Goal: Task Accomplishment & Management: Complete application form

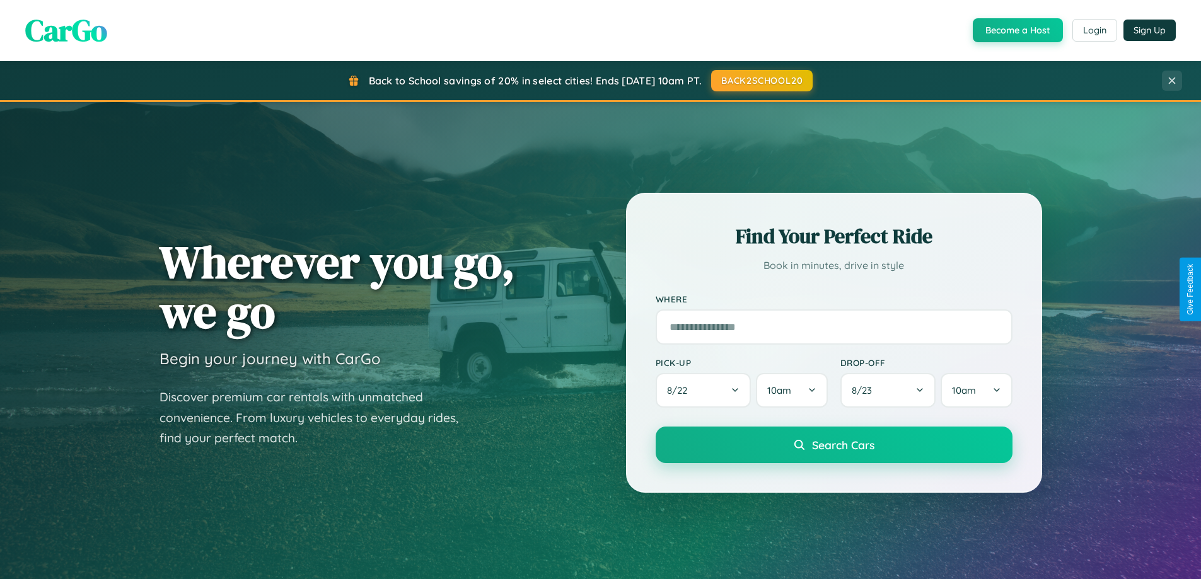
scroll to position [543, 0]
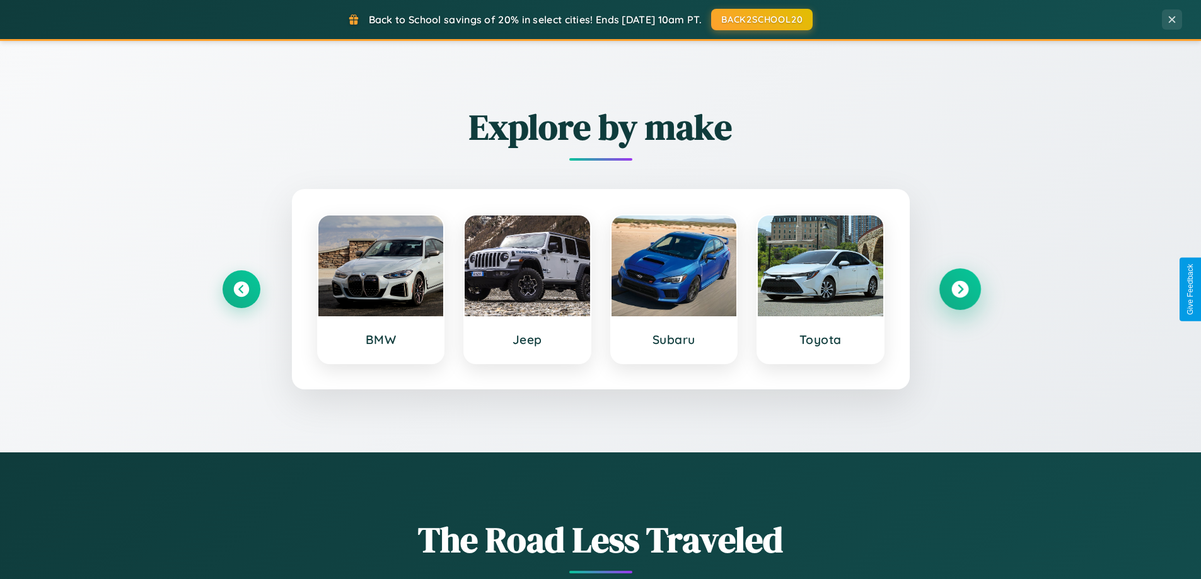
click at [959, 289] on icon at bounding box center [959, 289] width 17 height 17
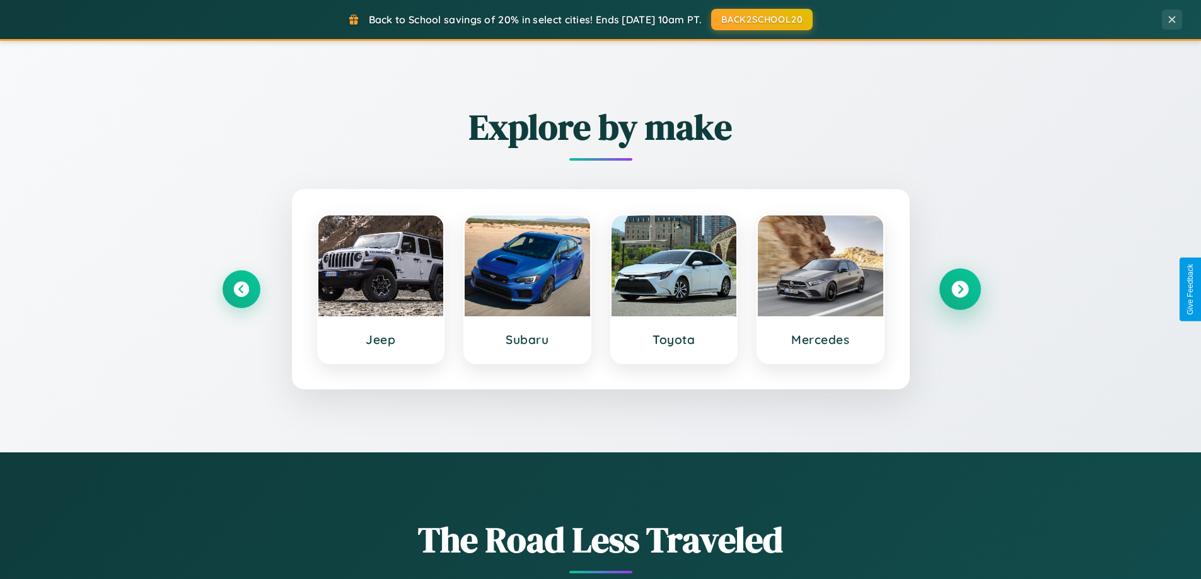
click at [959, 289] on icon at bounding box center [959, 289] width 17 height 17
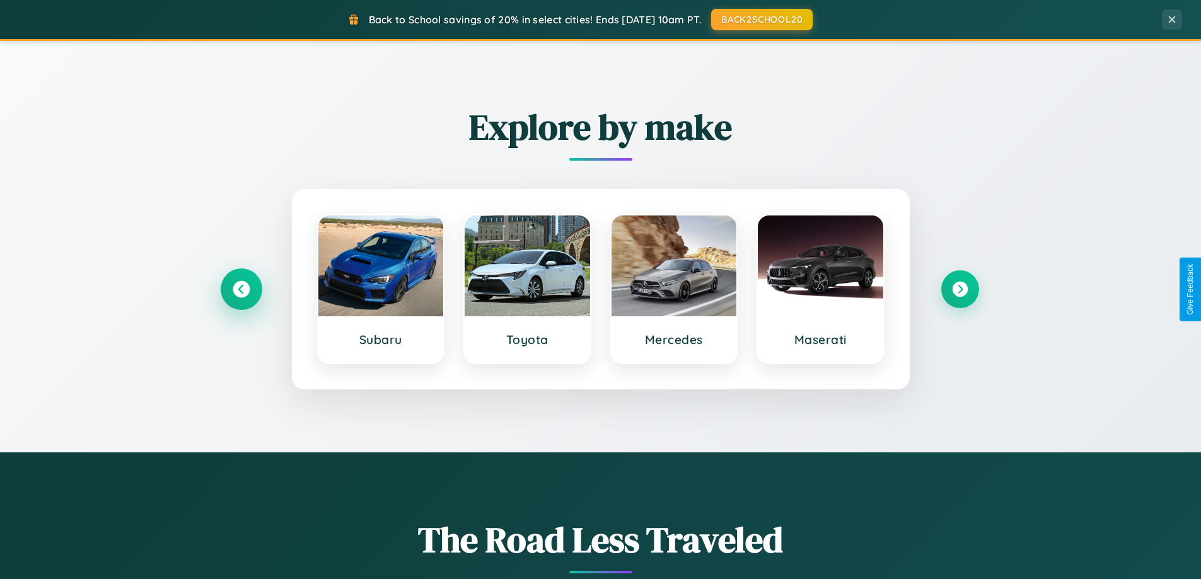
click at [241, 289] on icon at bounding box center [241, 289] width 17 height 17
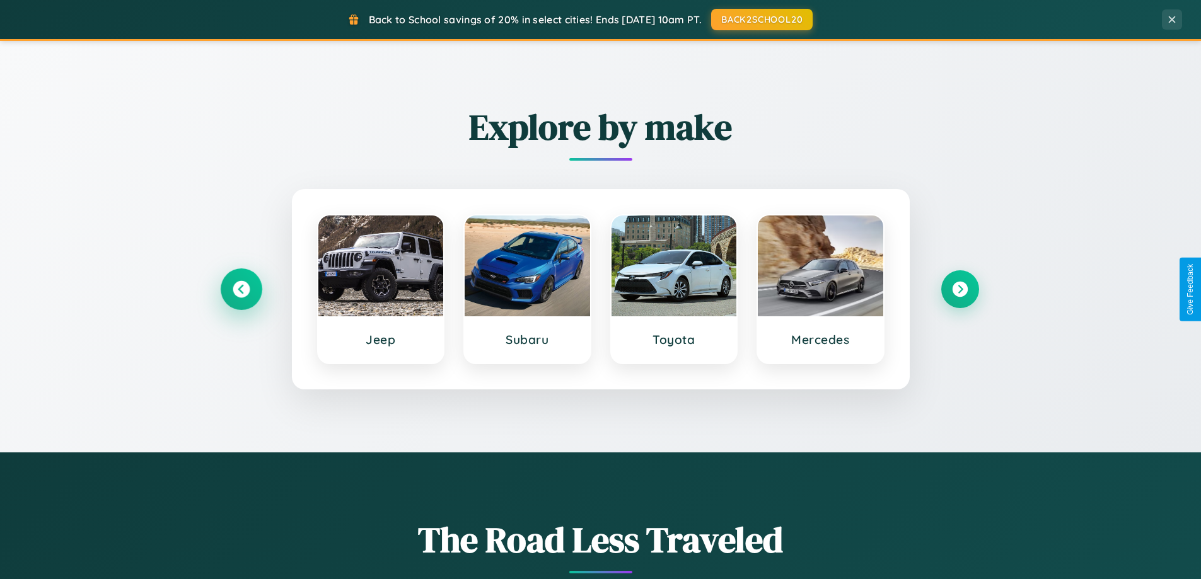
click at [241, 289] on icon at bounding box center [241, 289] width 17 height 17
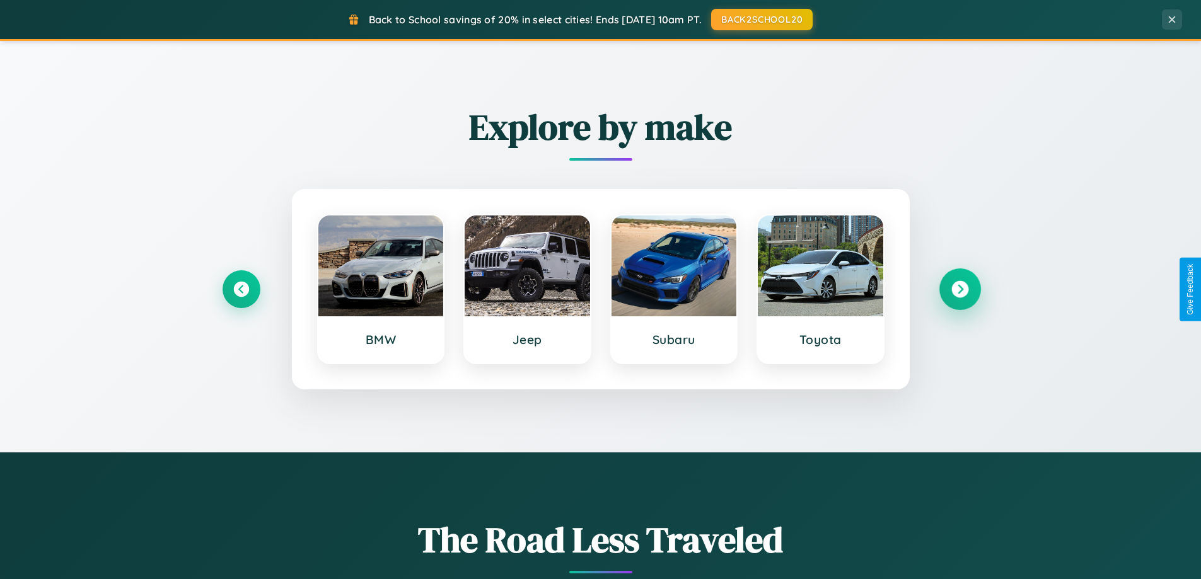
click at [959, 289] on icon at bounding box center [959, 289] width 17 height 17
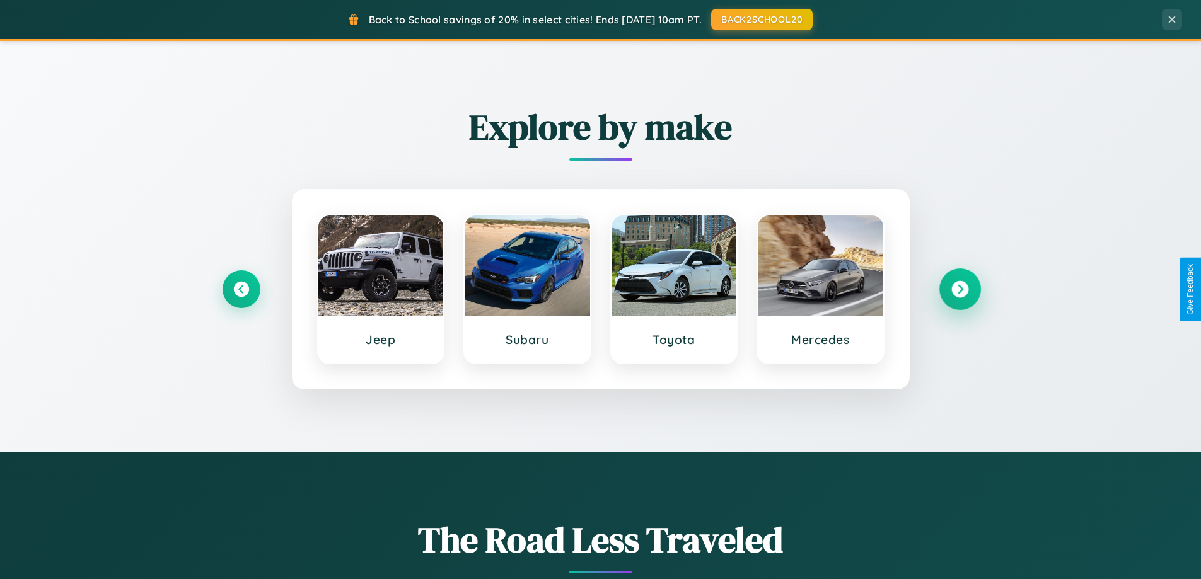
scroll to position [0, 0]
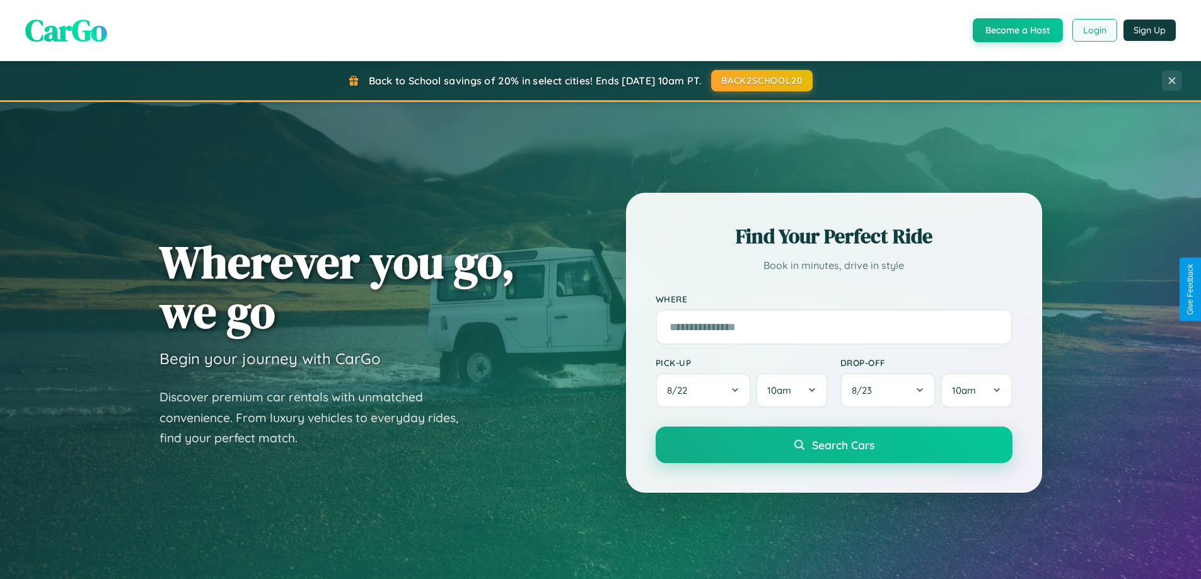
click at [1094, 30] on button "Login" at bounding box center [1094, 30] width 45 height 23
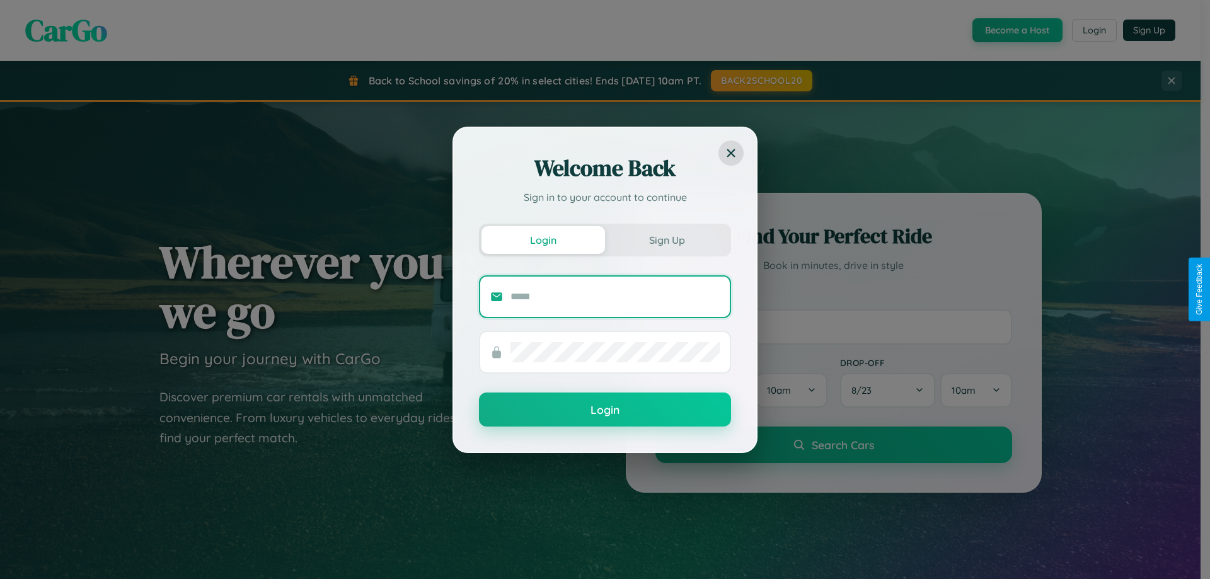
click at [615, 296] on input "text" at bounding box center [615, 297] width 209 height 20
type input "**********"
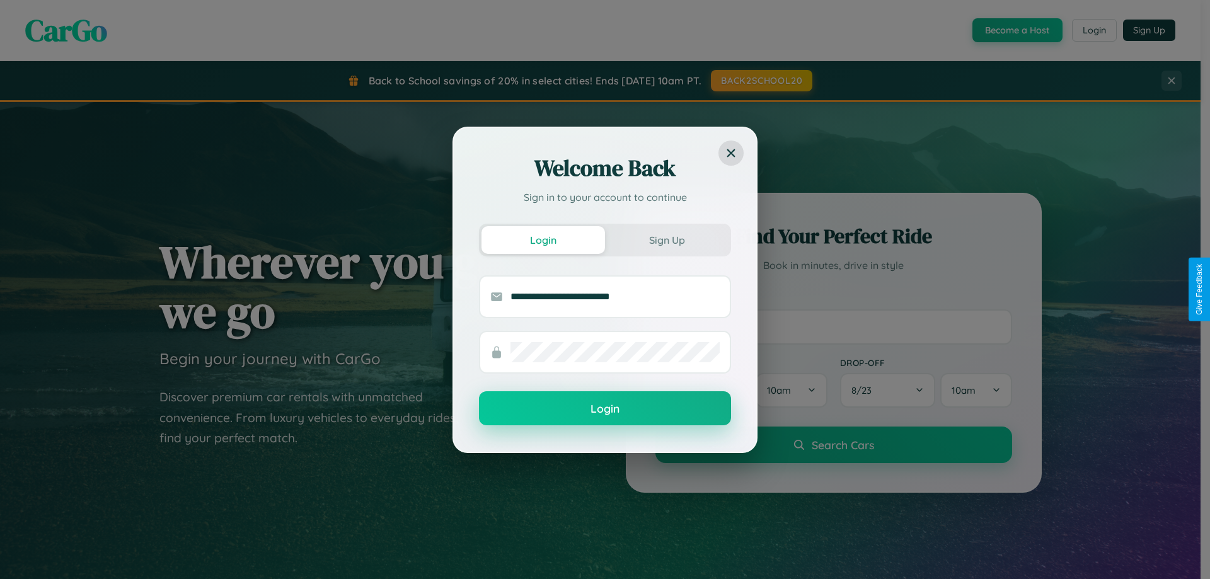
click at [605, 409] on button "Login" at bounding box center [605, 408] width 252 height 34
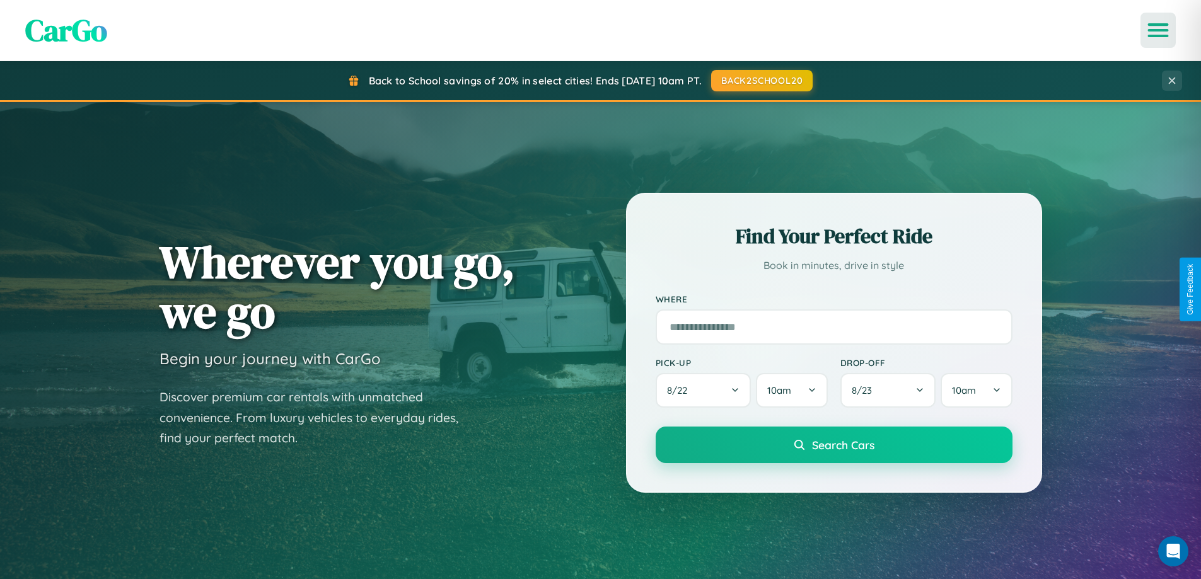
click at [1158, 30] on icon "Open menu" at bounding box center [1158, 30] width 18 height 11
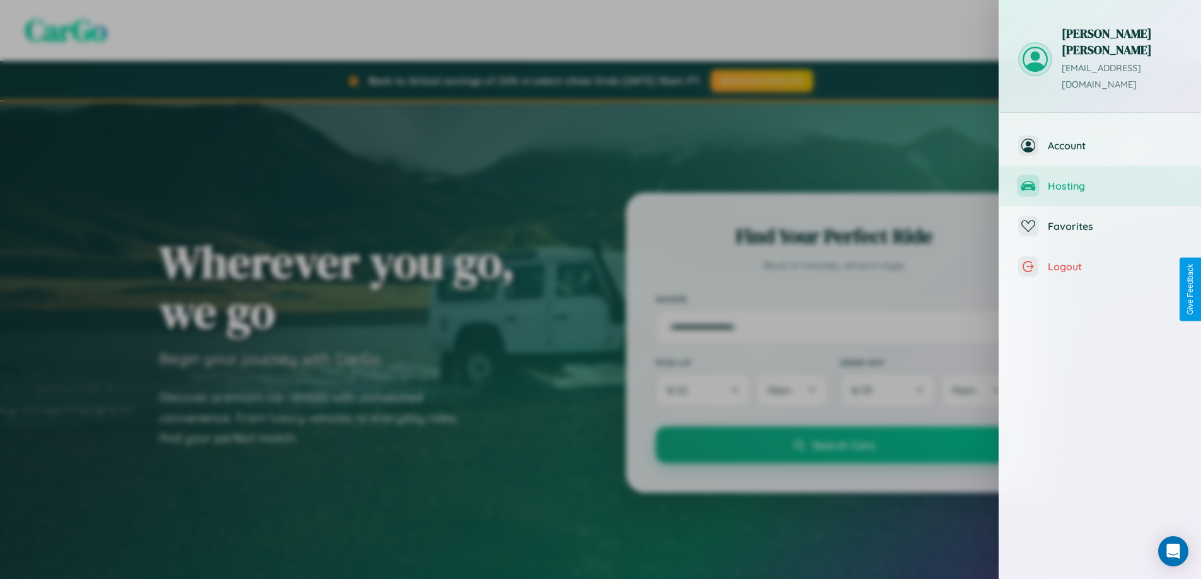
click at [1100, 180] on span "Hosting" at bounding box center [1115, 186] width 134 height 13
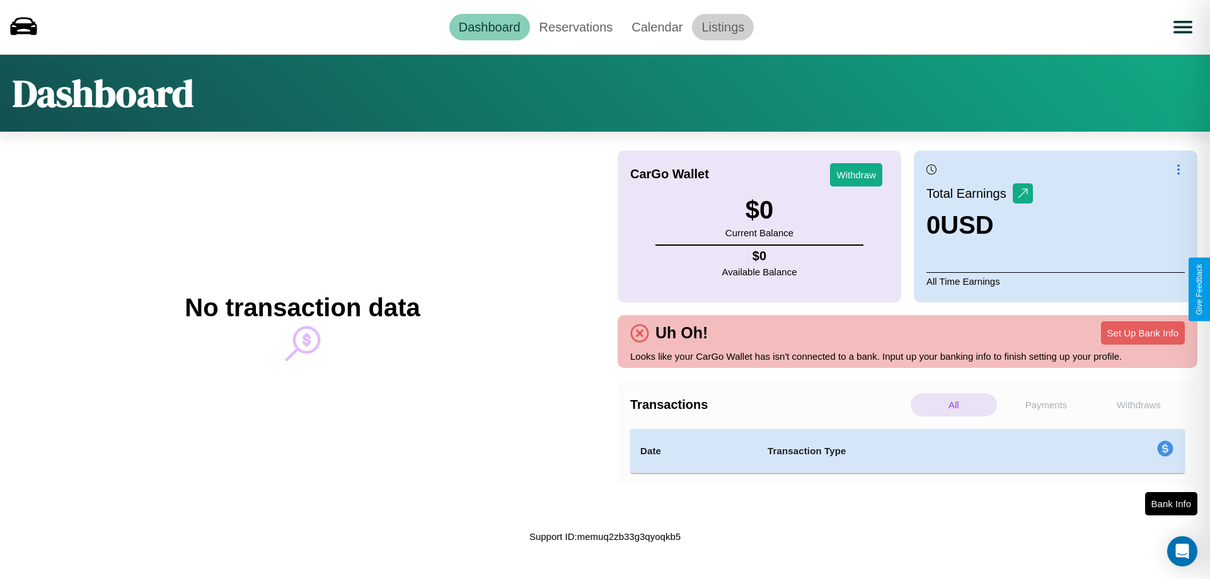
click at [723, 26] on link "Listings" at bounding box center [723, 27] width 62 height 26
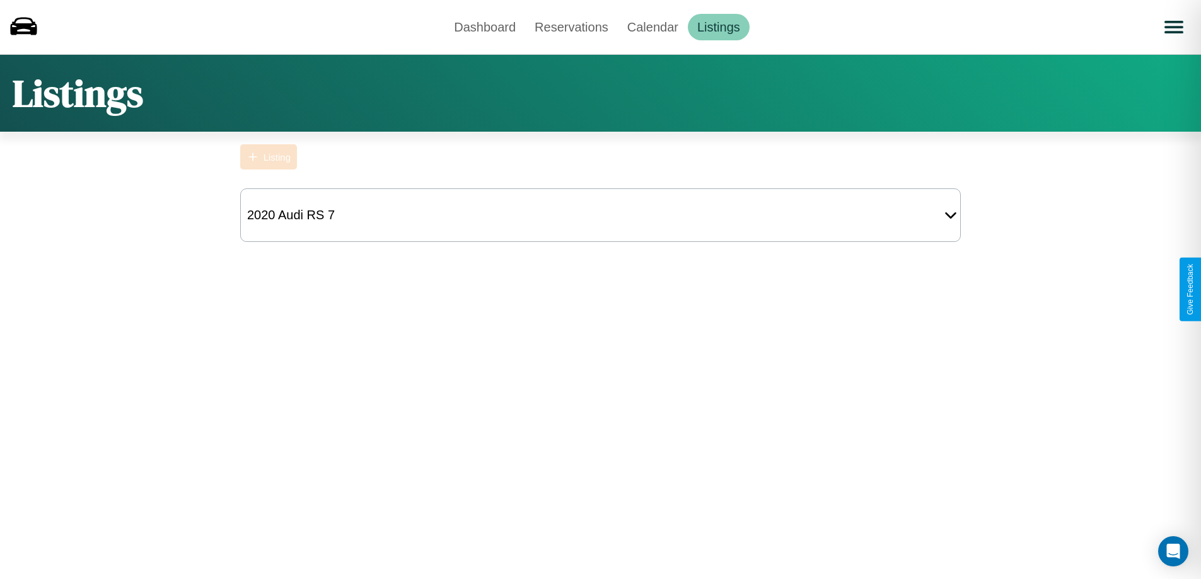
click at [269, 157] on div "Listing" at bounding box center [276, 157] width 27 height 11
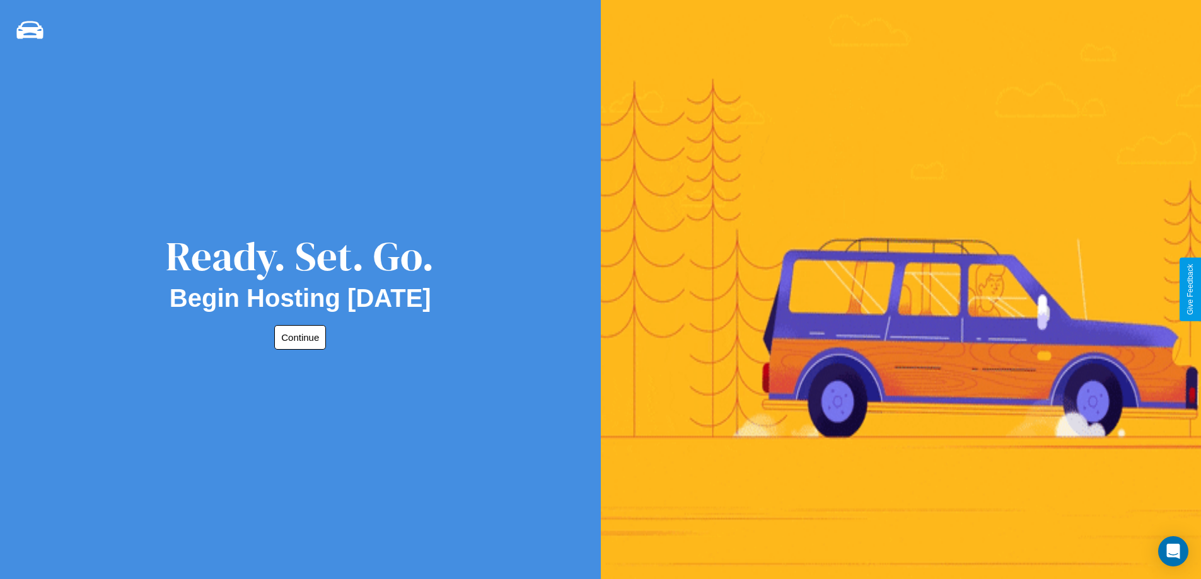
click at [298, 337] on button "Continue" at bounding box center [300, 337] width 52 height 25
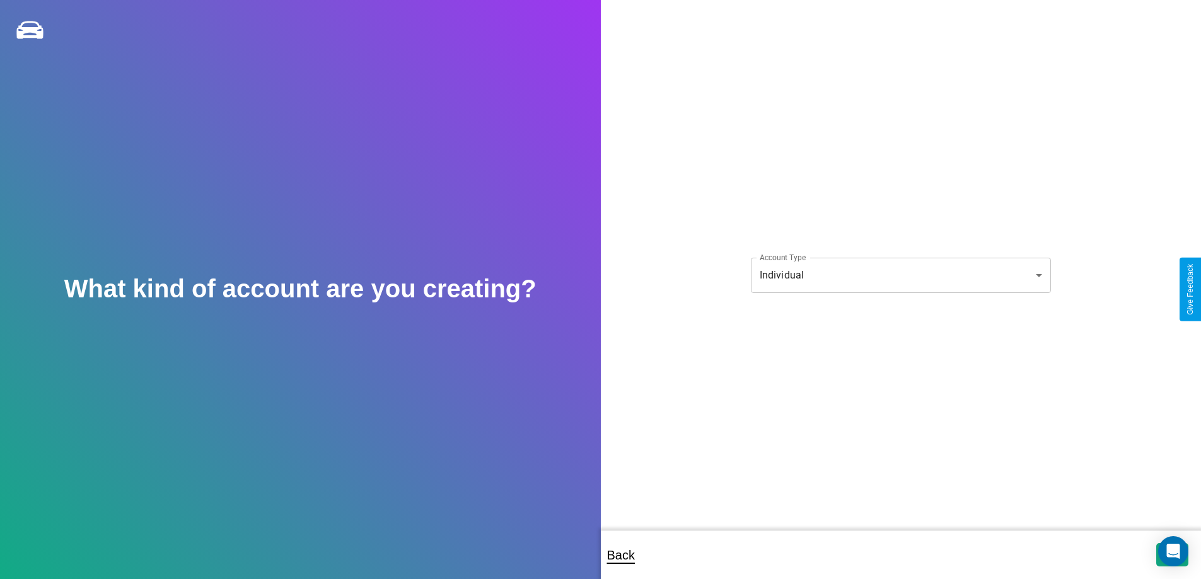
click at [900, 275] on body "**********" at bounding box center [600, 298] width 1201 height 596
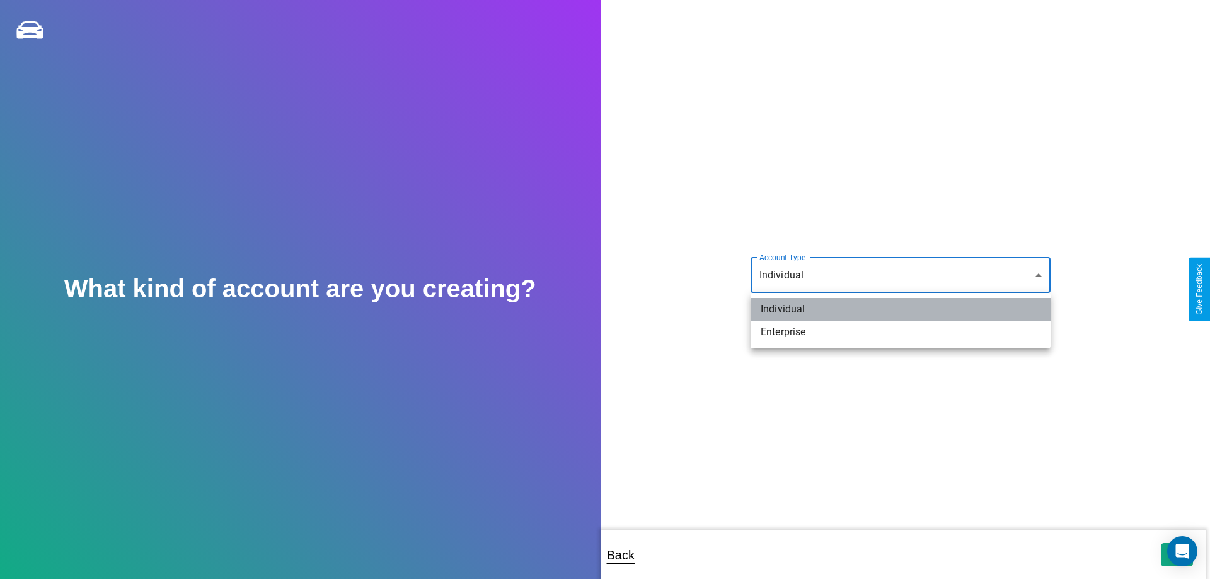
click at [901, 309] on li "Individual" at bounding box center [901, 309] width 300 height 23
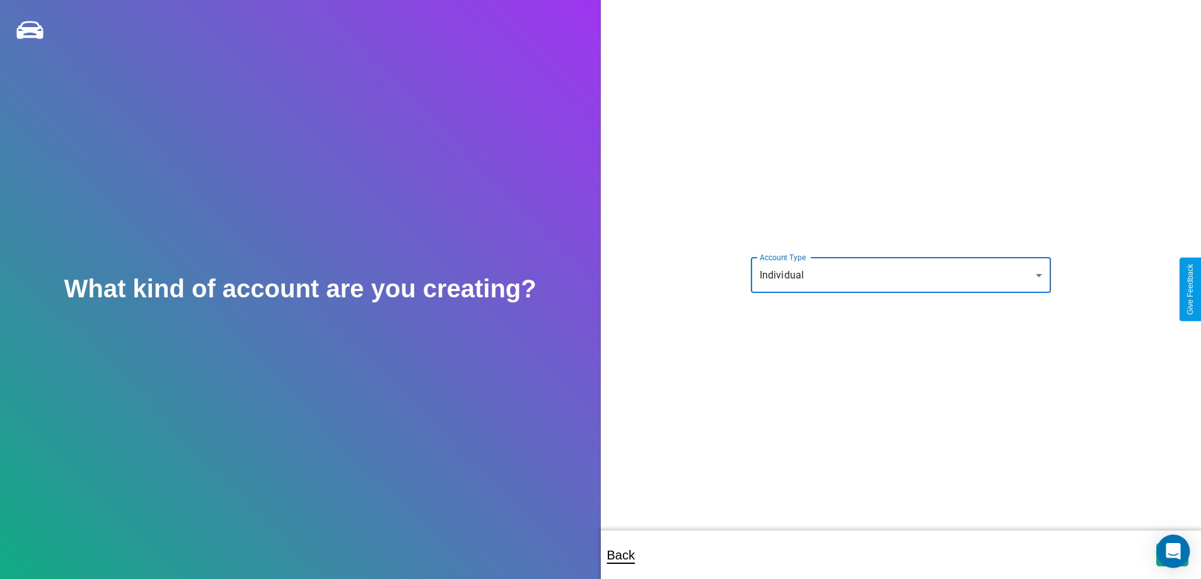
click at [1172, 555] on icon "Open Intercom Messenger" at bounding box center [1172, 551] width 14 height 16
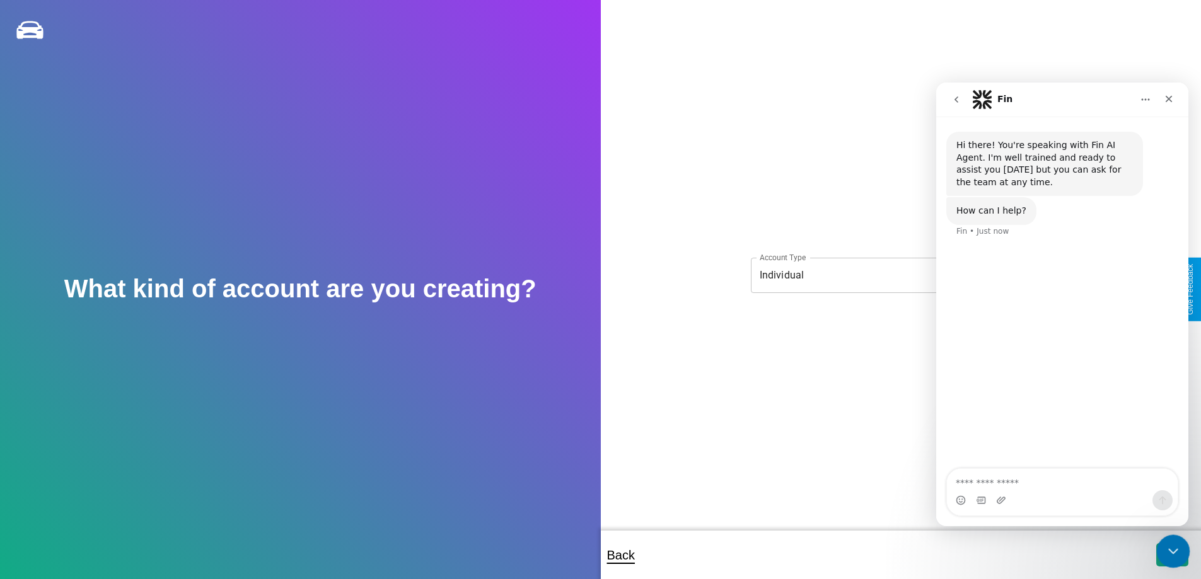
click at [1170, 552] on icon "Close Intercom Messenger" at bounding box center [1171, 549] width 15 height 15
